Goal: Obtain resource: Download file/media

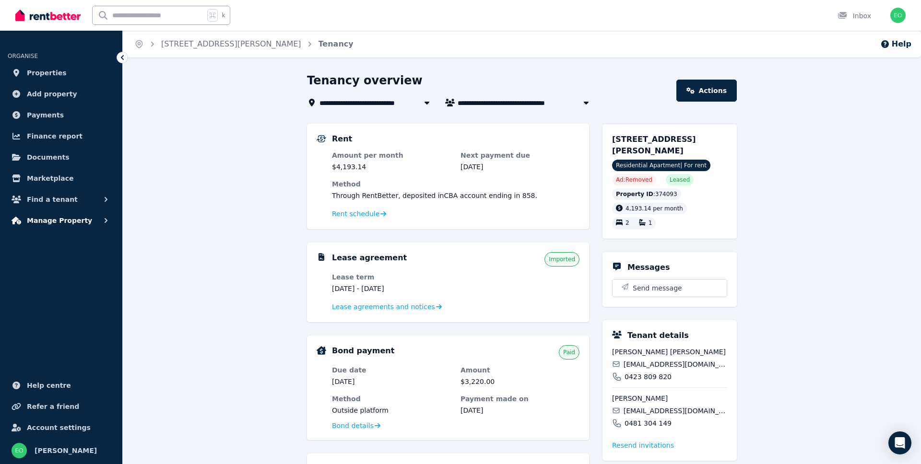
click at [70, 224] on span "Manage Property" at bounding box center [59, 221] width 65 height 12
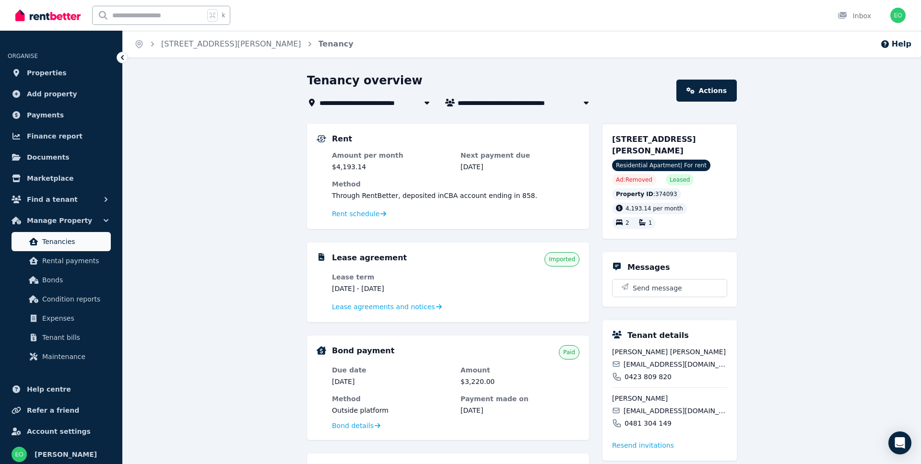
click at [67, 240] on span "Tenancies" at bounding box center [74, 242] width 65 height 12
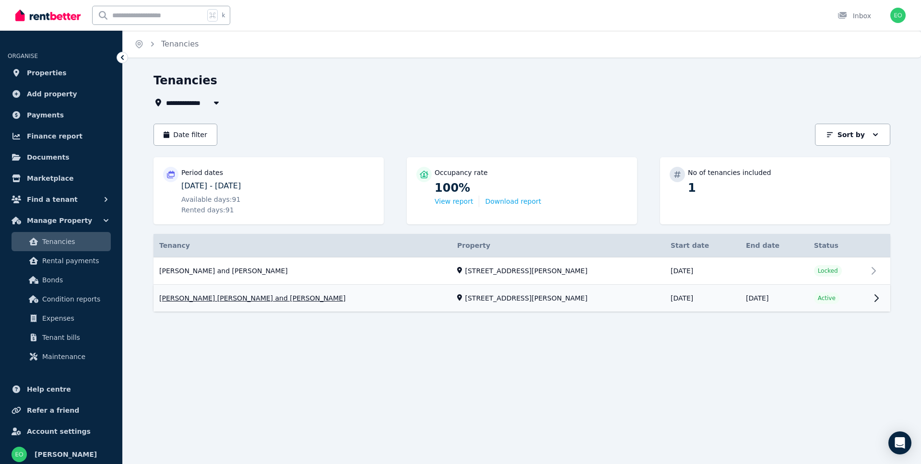
click at [273, 303] on link "View property details" at bounding box center [522, 298] width 737 height 27
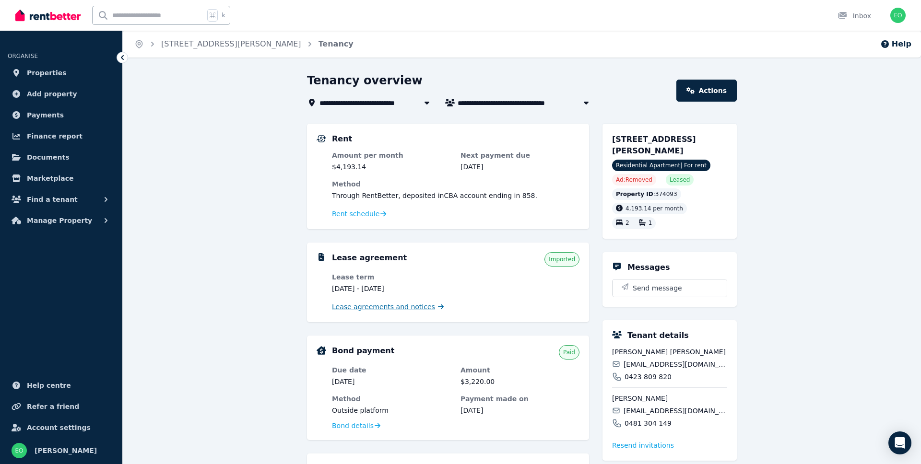
click at [404, 308] on span "Lease agreements and notices" at bounding box center [383, 307] width 103 height 10
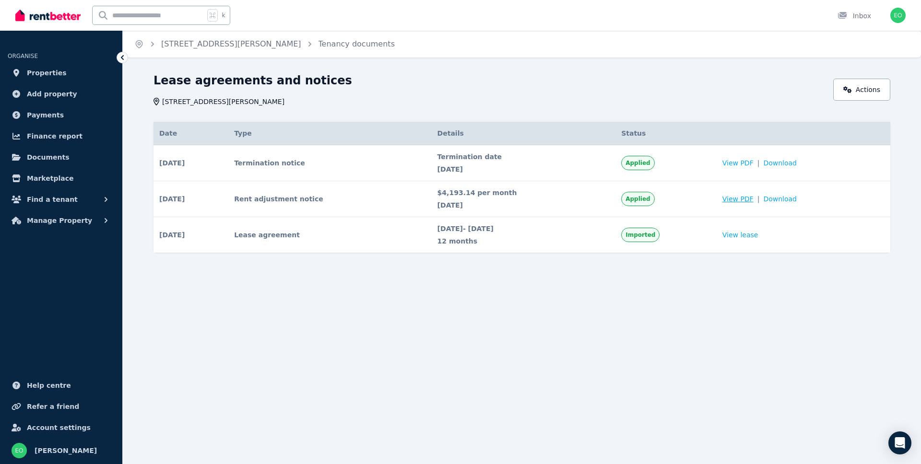
click at [746, 201] on span "View PDF" at bounding box center [738, 199] width 31 height 10
click at [749, 235] on link "View lease" at bounding box center [741, 235] width 36 height 10
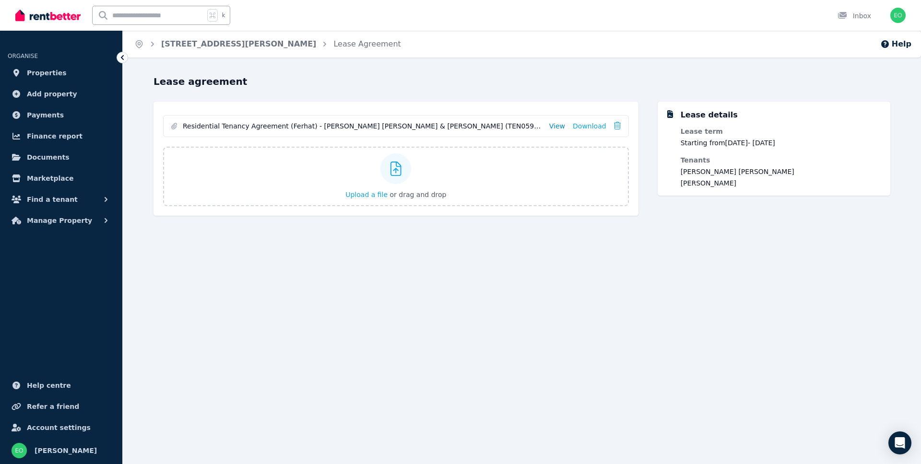
click at [565, 126] on link "View" at bounding box center [557, 126] width 16 height 10
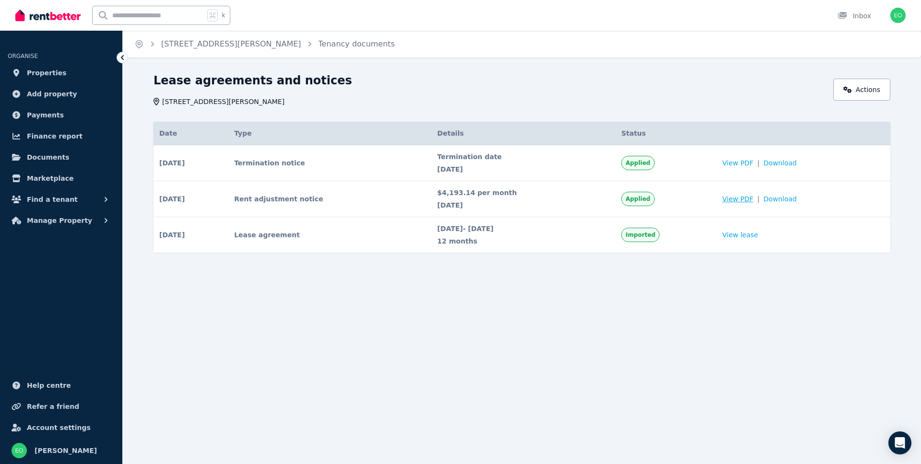
click at [742, 198] on span "View PDF" at bounding box center [738, 199] width 31 height 10
